Goal: Check status: Check status

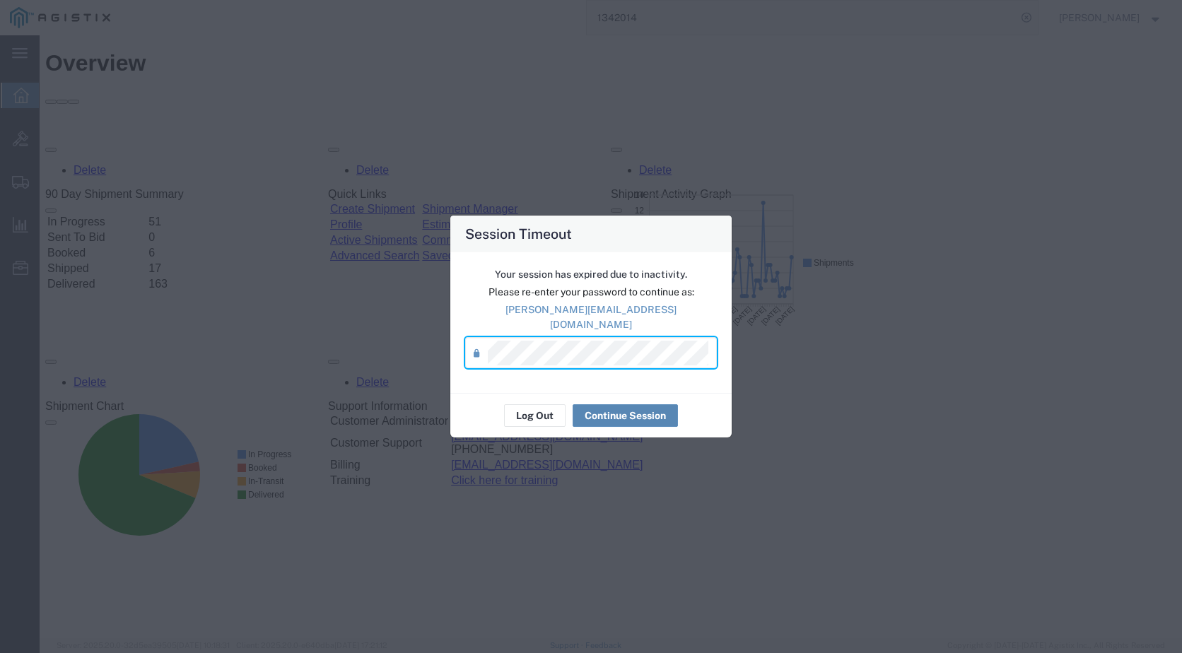
click at [636, 407] on button "Continue Session" at bounding box center [625, 415] width 105 height 23
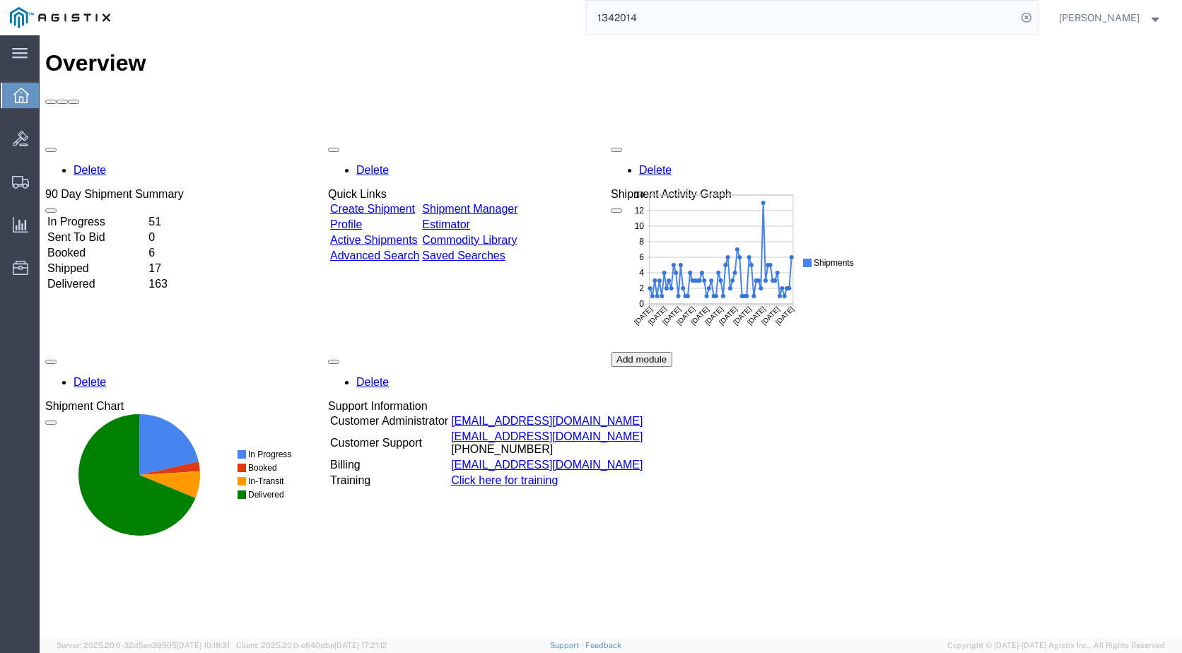
click at [680, 21] on input "1342014" at bounding box center [802, 18] width 430 height 34
drag, startPoint x: 597, startPoint y: 18, endPoint x: 637, endPoint y: 18, distance: 40.3
click at [637, 18] on input "1342014" at bounding box center [802, 18] width 430 height 34
click at [1027, 18] on icon at bounding box center [1027, 18] width 20 height 20
click at [1017, 17] on icon at bounding box center [1027, 18] width 20 height 20
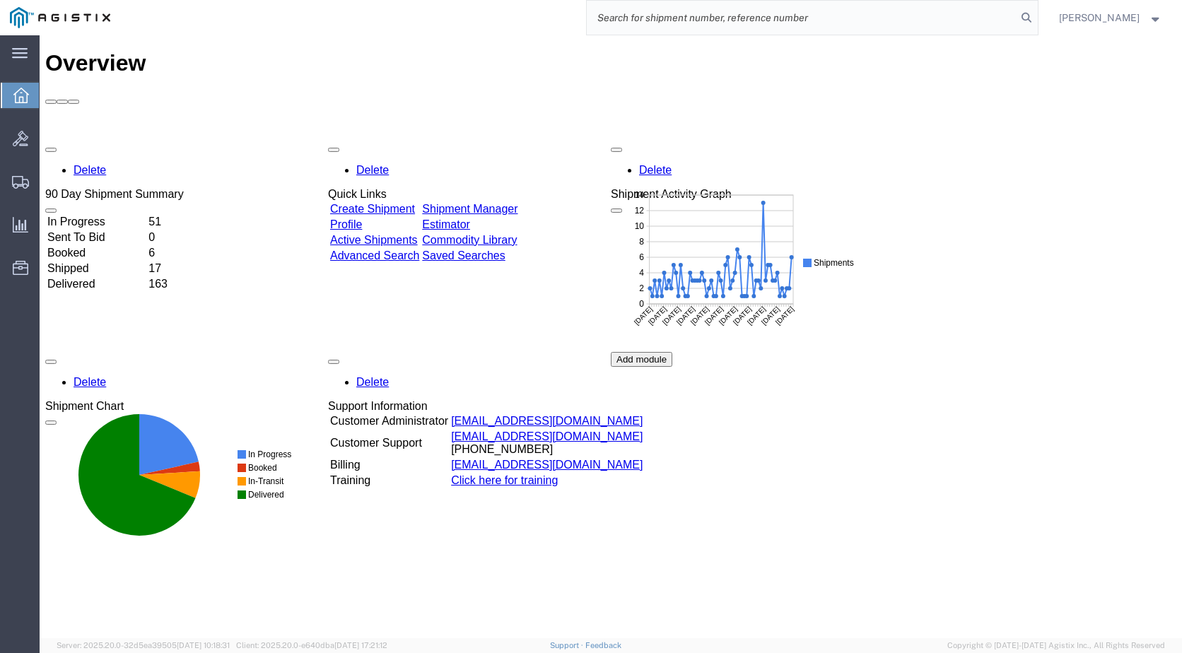
click at [810, 18] on input "search" at bounding box center [802, 18] width 430 height 34
click at [407, 250] on link "Advanced Search" at bounding box center [374, 256] width 89 height 12
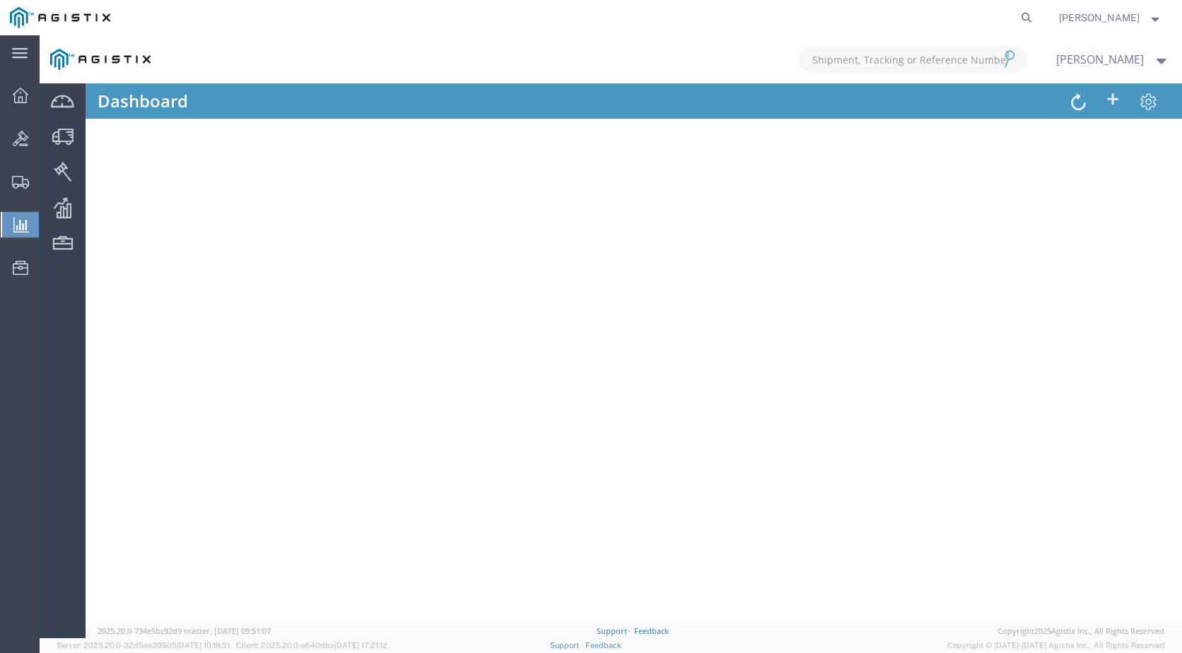
click at [1144, 63] on div at bounding box center [611, 336] width 1142 height 603
click at [1149, 63] on div at bounding box center [611, 336] width 1142 height 603
click at [923, 62] on div at bounding box center [611, 336] width 1142 height 603
click at [900, 57] on div at bounding box center [611, 336] width 1142 height 603
click at [64, 16] on img at bounding box center [60, 17] width 100 height 21
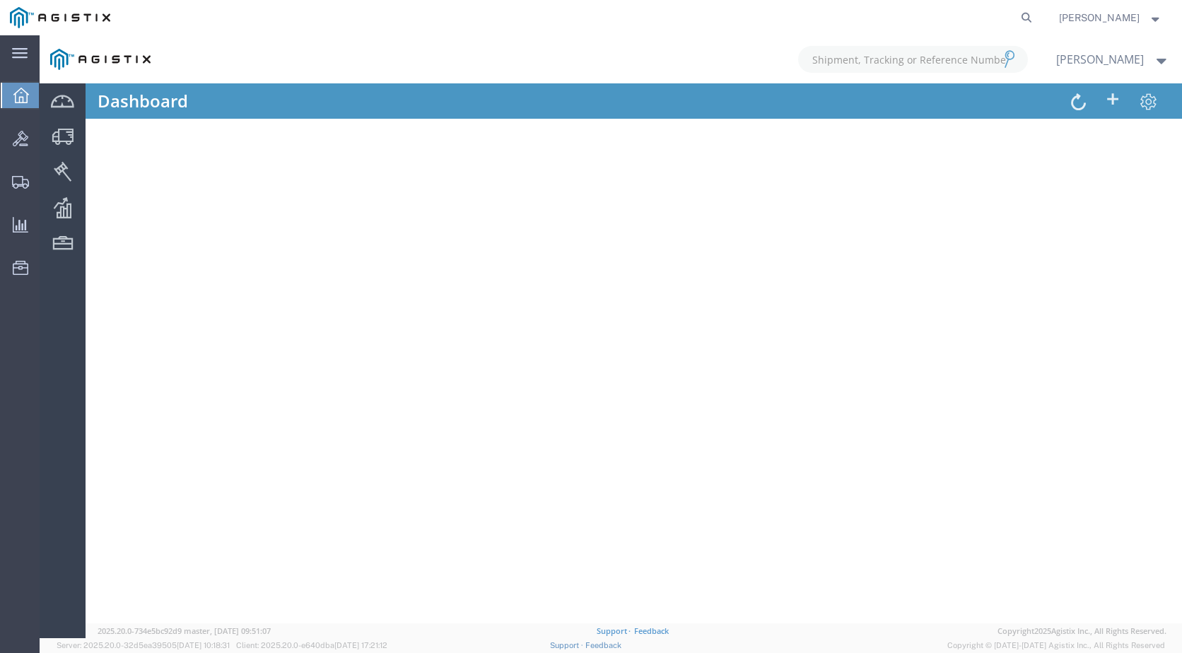
click at [71, 64] on div at bounding box center [611, 336] width 1142 height 603
